Goal: Transaction & Acquisition: Purchase product/service

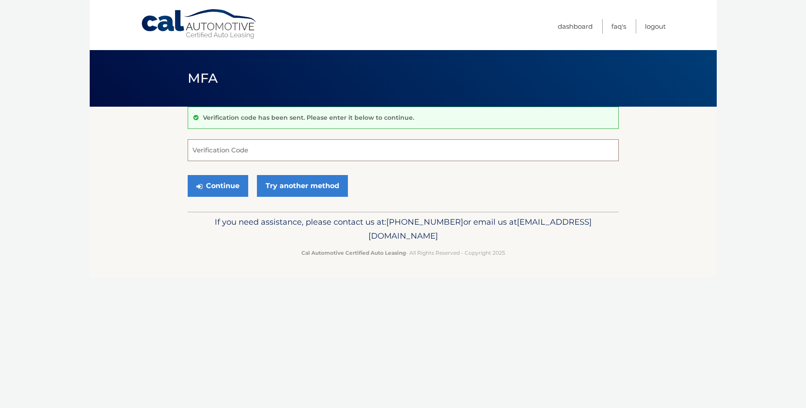
click at [232, 153] on input "Verification Code" at bounding box center [403, 150] width 431 height 22
type input "449539"
click at [228, 188] on button "Continue" at bounding box center [218, 186] width 61 height 22
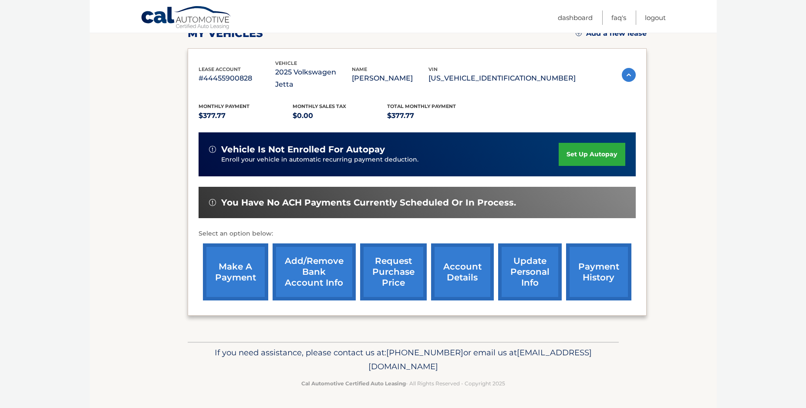
scroll to position [141, 0]
click at [237, 256] on link "make a payment" at bounding box center [235, 271] width 65 height 57
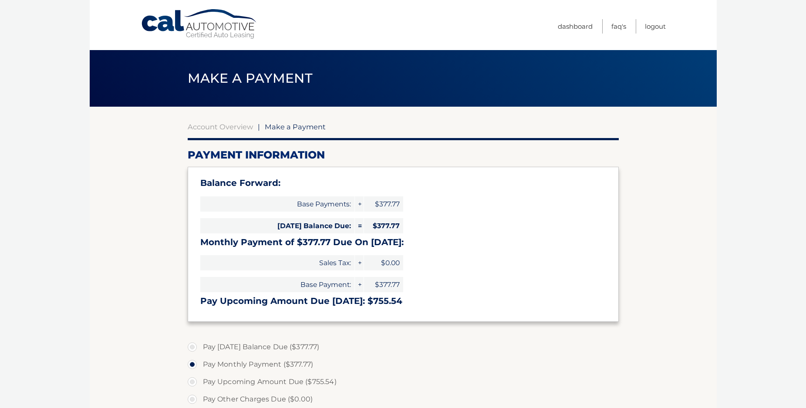
select select "ZTZlMzJiYTgtYjkwYi00YTI5LTgzZTUtODY0OWU3ZTY2ODA5"
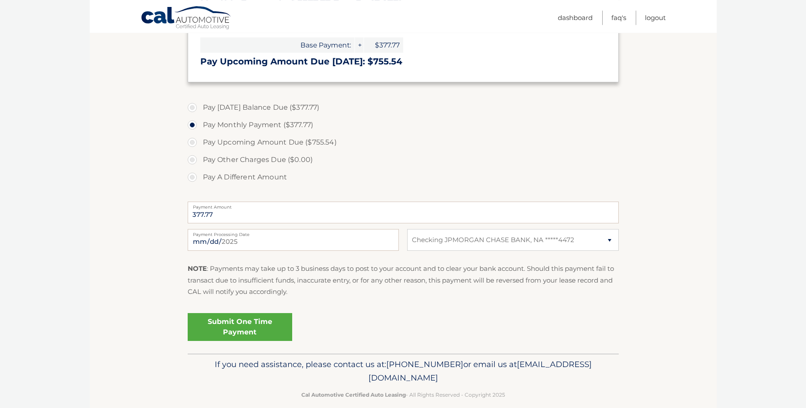
scroll to position [251, 0]
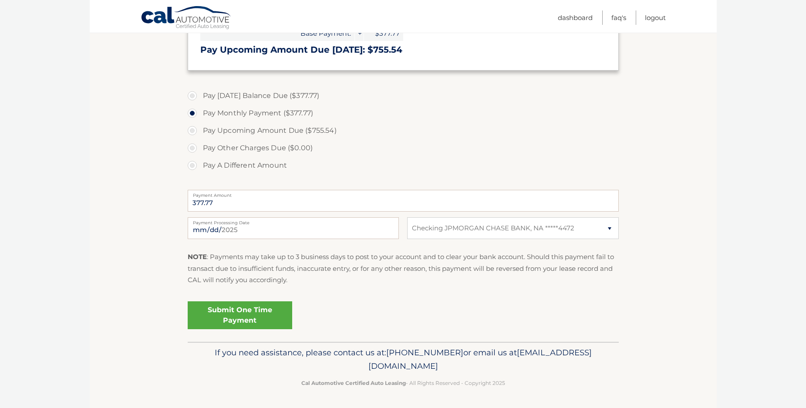
click at [242, 316] on link "Submit One Time Payment" at bounding box center [240, 315] width 104 height 28
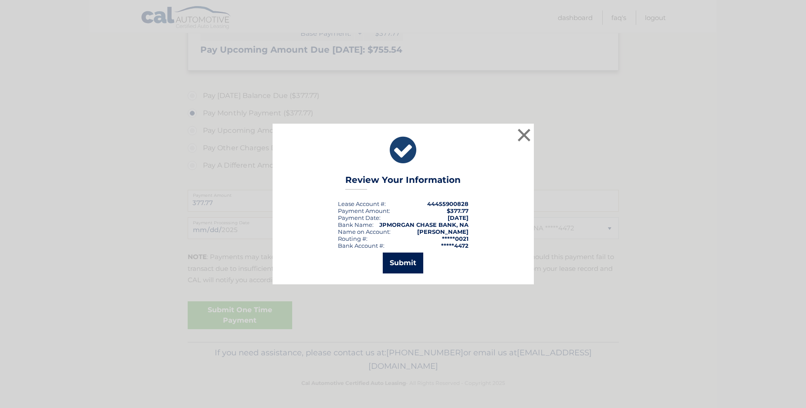
click at [404, 263] on button "Submit" at bounding box center [403, 262] width 40 height 21
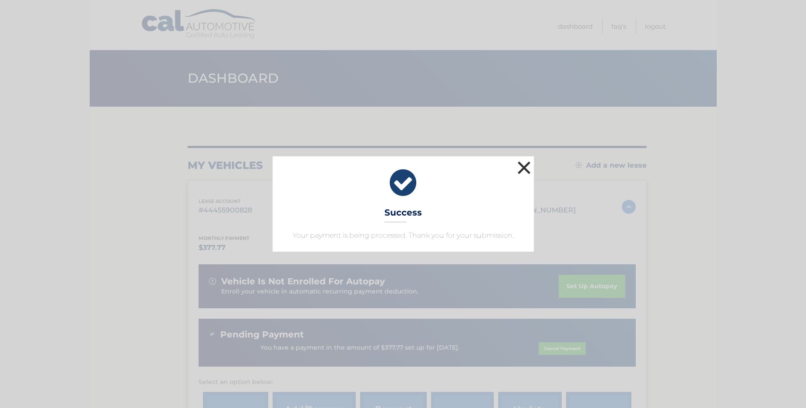
click at [525, 165] on button "×" at bounding box center [523, 167] width 17 height 17
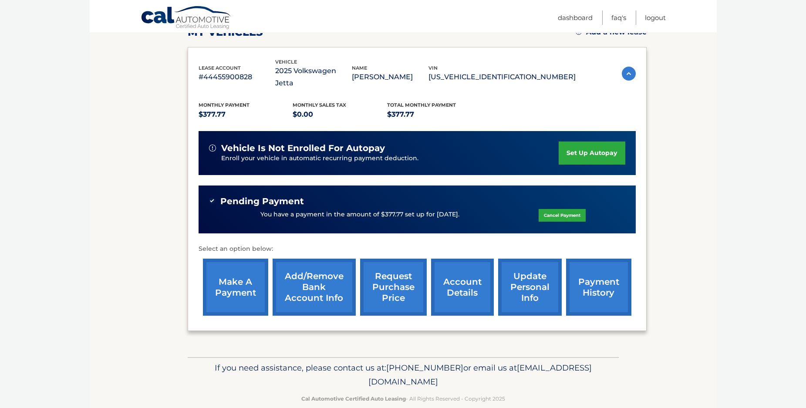
scroll to position [158, 0]
